Goal: Information Seeking & Learning: Check status

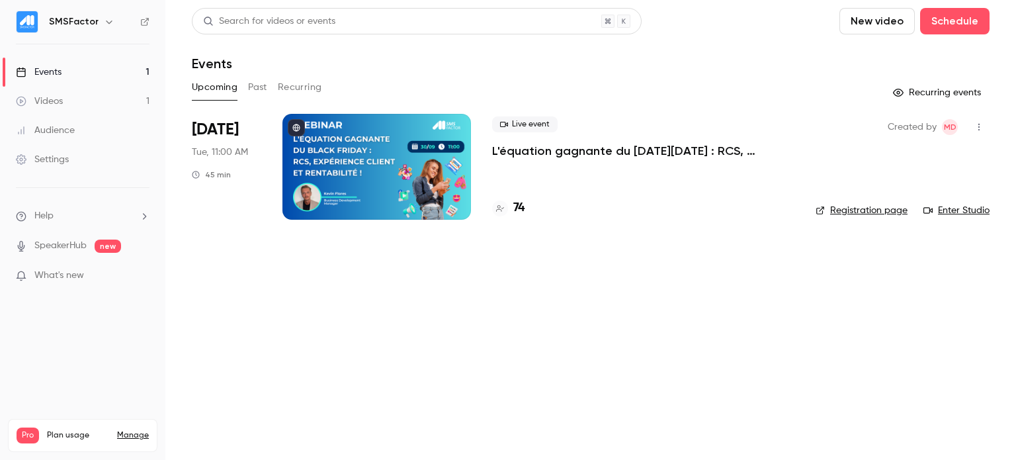
click at [403, 160] on div at bounding box center [376, 167] width 188 height 106
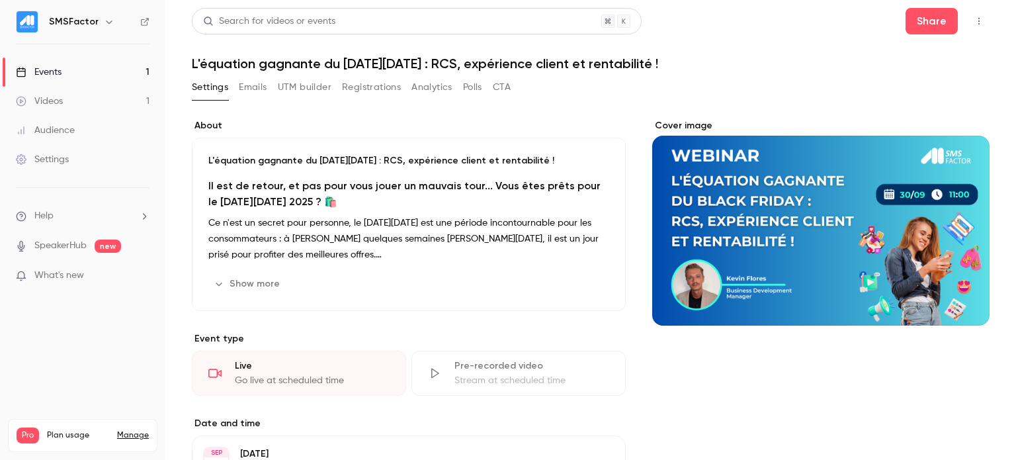
click at [430, 88] on button "Analytics" at bounding box center [431, 87] width 41 height 21
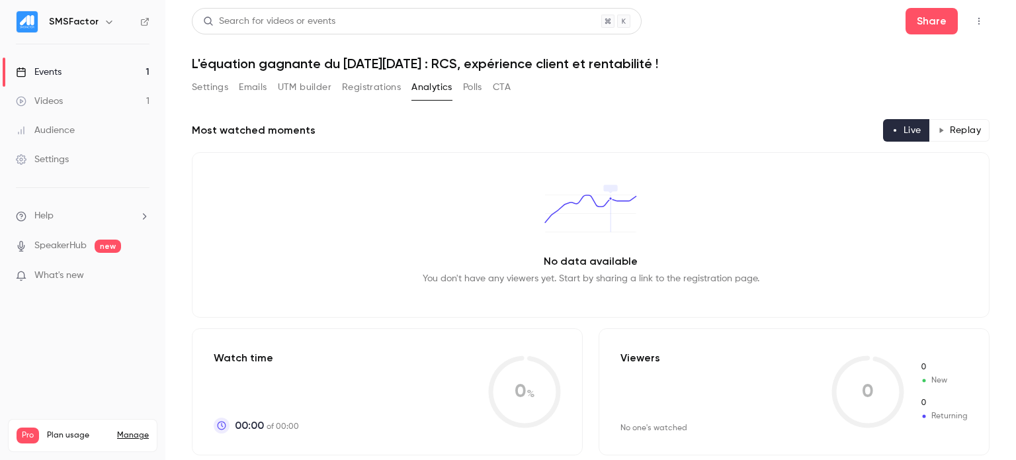
click at [396, 93] on button "Registrations" at bounding box center [371, 87] width 59 height 21
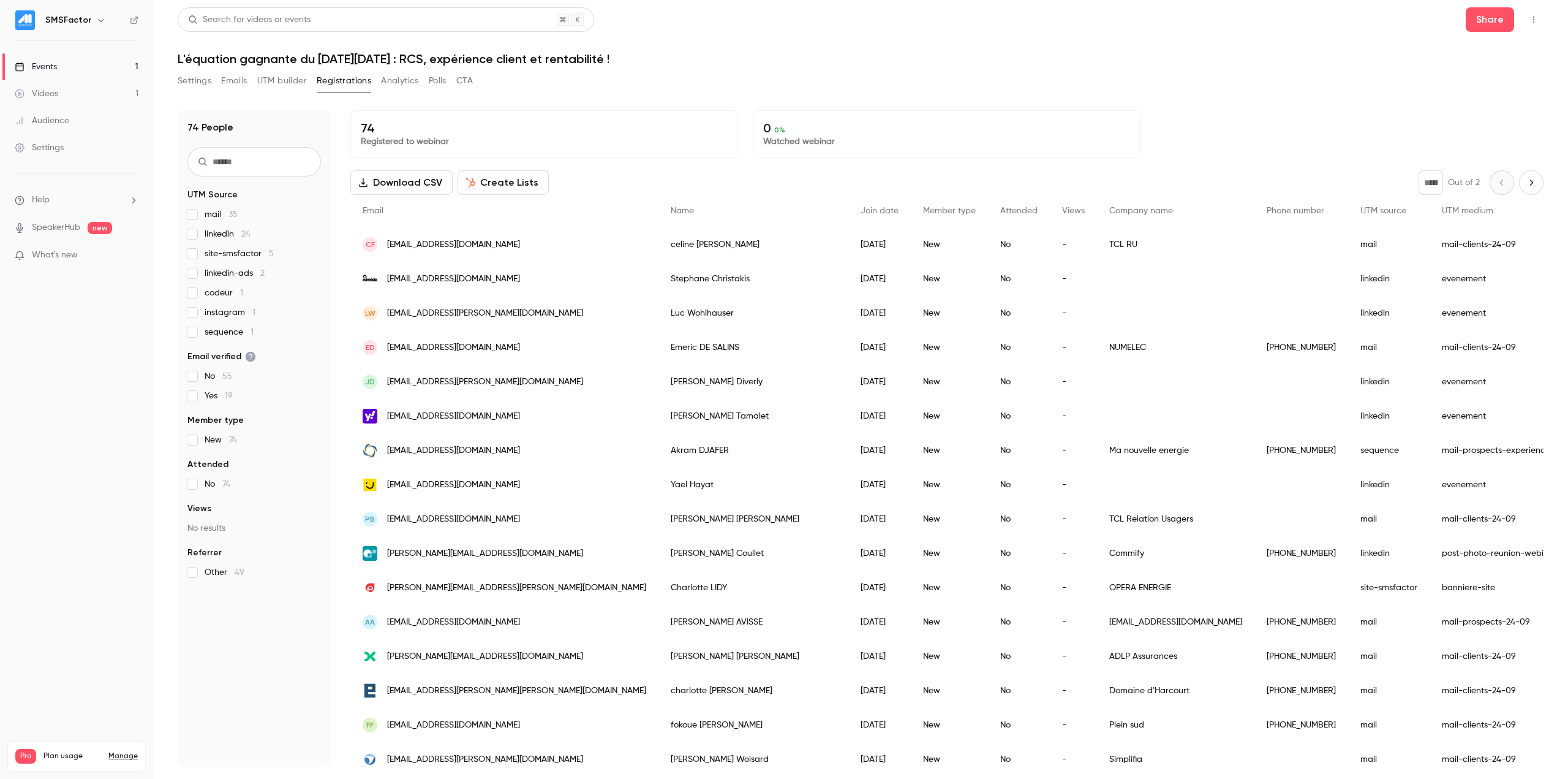
click at [231, 257] on span "site-smsfactor 5" at bounding box center [239, 253] width 69 height 12
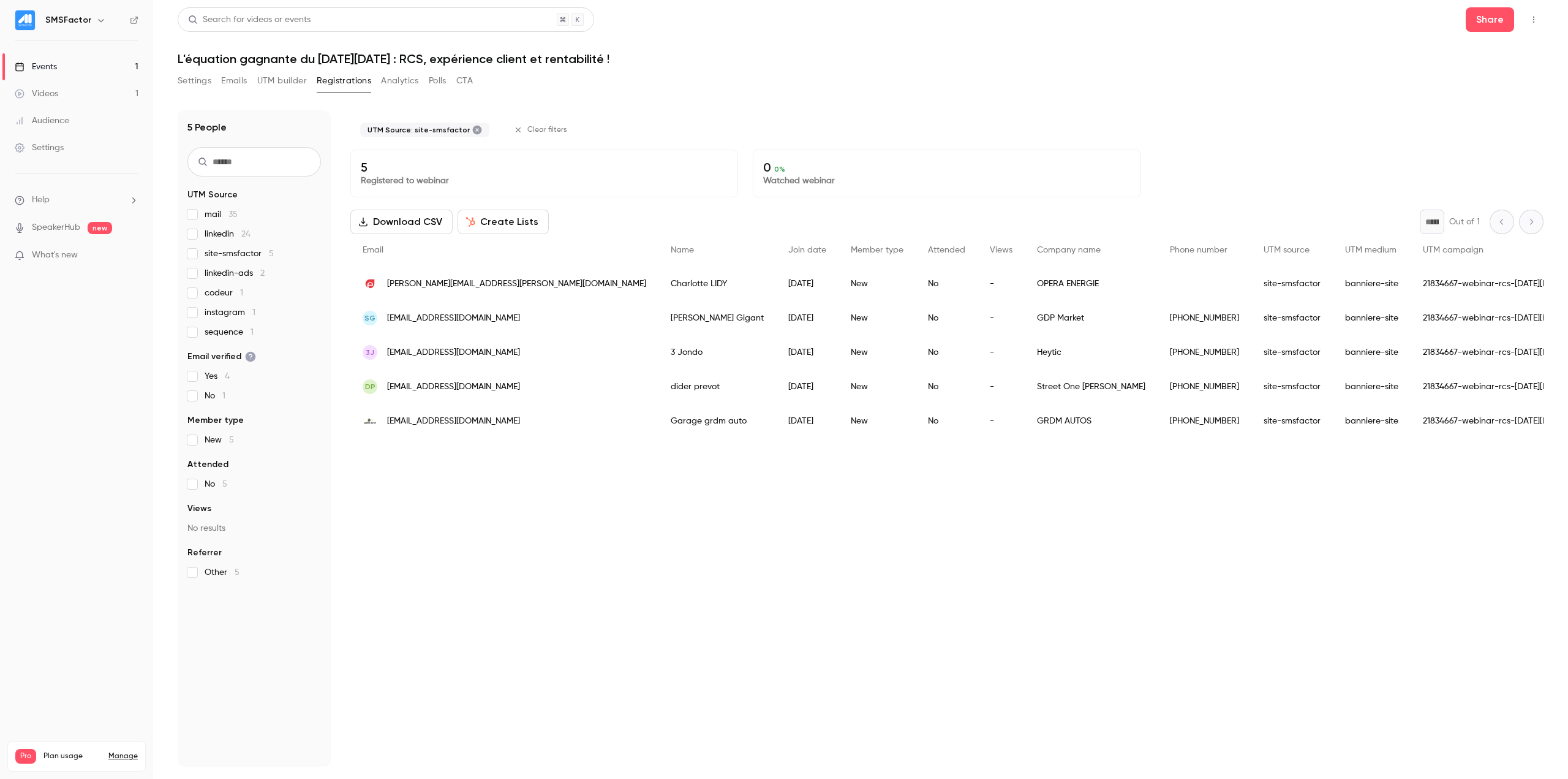
click at [225, 256] on span "site-smsfactor 5" at bounding box center [239, 253] width 69 height 12
